Goal: Find specific page/section: Find specific page/section

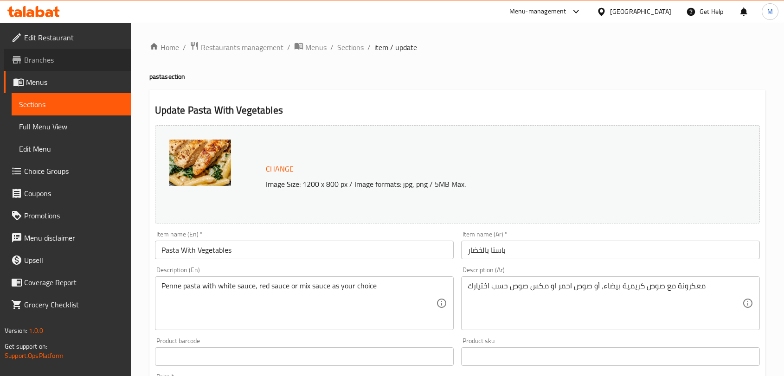
click at [53, 61] on span "Branches" at bounding box center [73, 59] width 99 height 11
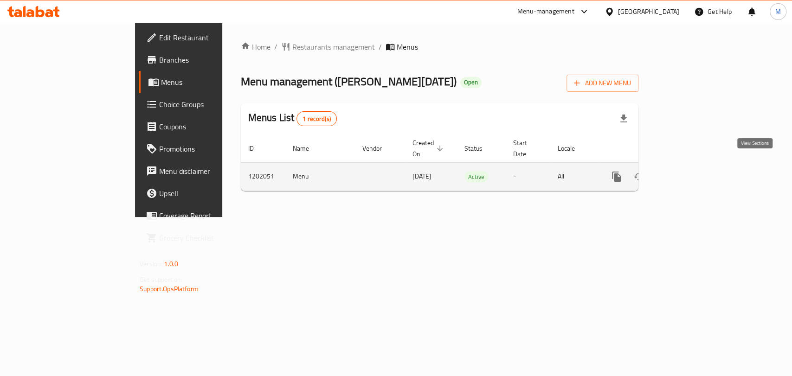
click at [689, 171] on icon "enhanced table" at bounding box center [683, 176] width 11 height 11
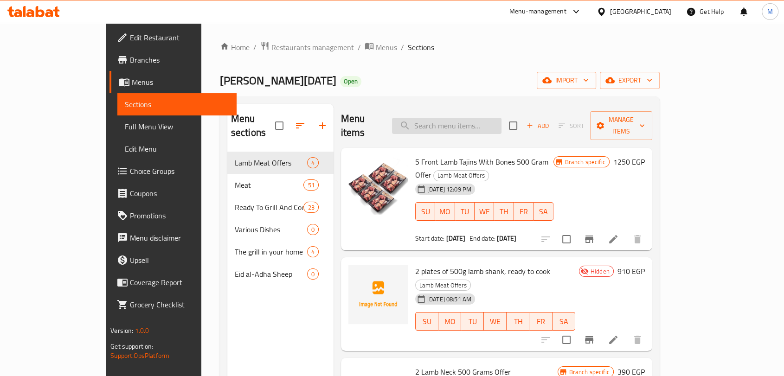
click at [471, 118] on input "search" at bounding box center [446, 126] width 109 height 16
paste input "2 طبق موزة ضاني 500 جرام جاهز للطبخ"
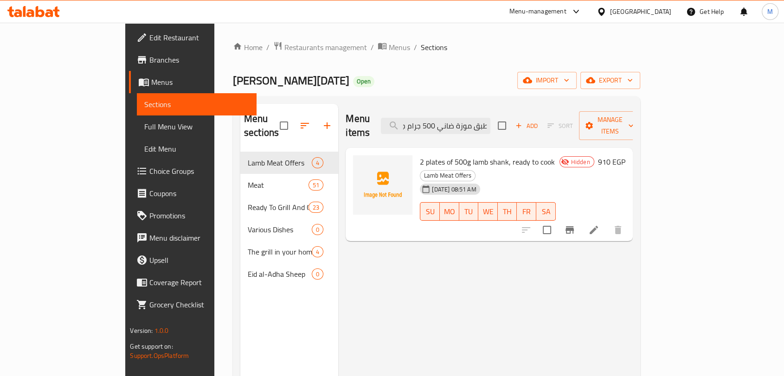
type input "2 طبق موزة ضاني 500 جرام جاهز للطبخ"
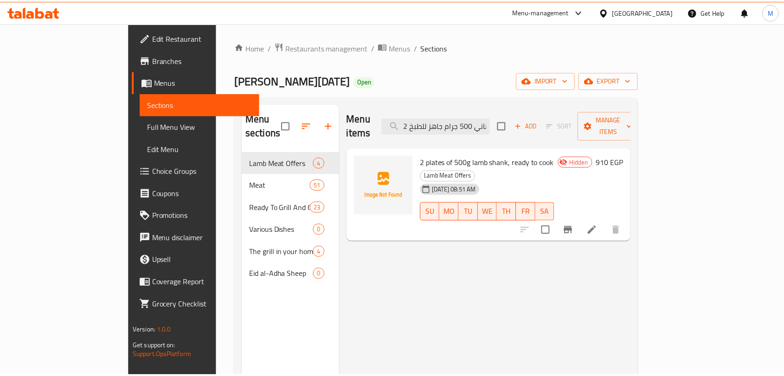
scroll to position [130, 0]
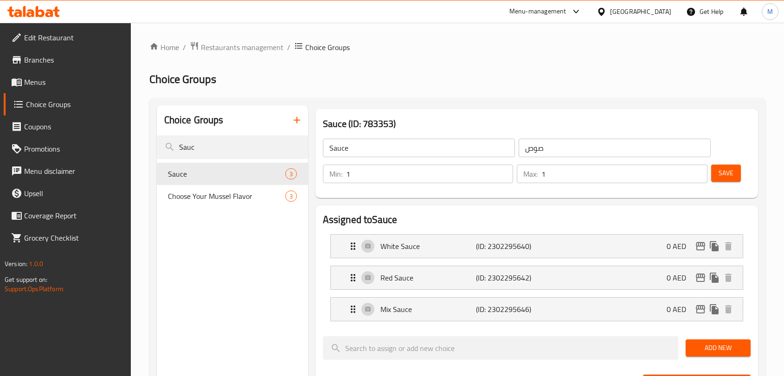
scroll to position [351, 0]
